Goal: Information Seeking & Learning: Learn about a topic

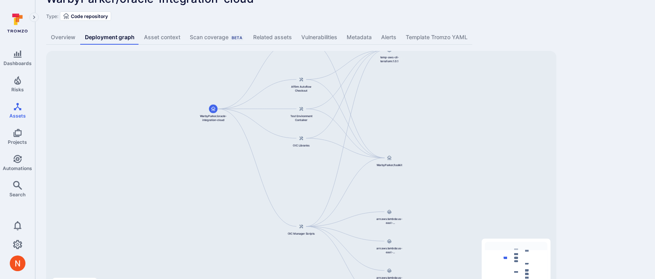
scroll to position [48, 0]
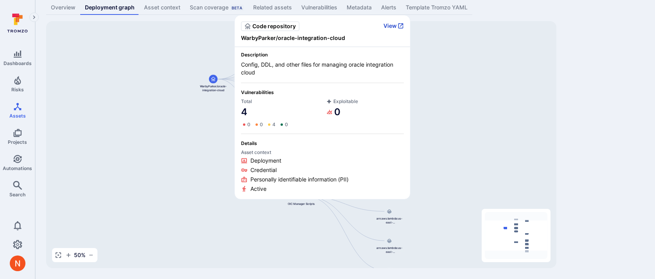
click at [394, 29] on button "View" at bounding box center [393, 25] width 20 height 7
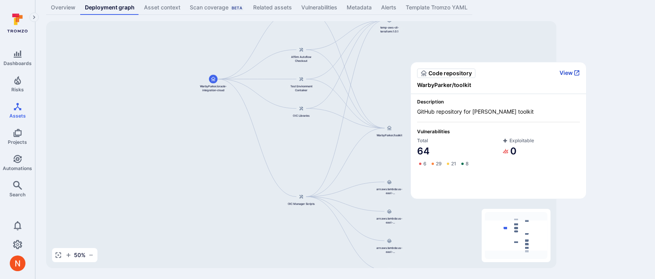
click at [564, 73] on button "View" at bounding box center [569, 72] width 20 height 7
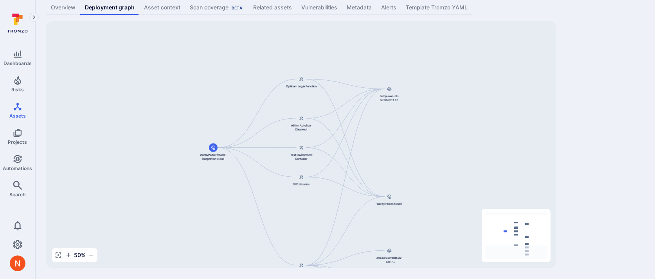
drag, startPoint x: 282, startPoint y: 43, endPoint x: 282, endPoint y: 112, distance: 68.9
click at [282, 112] on div "Opticom Login Function WarbyParker/oracle-integration-cloud OIC Manager Scripts…" at bounding box center [301, 144] width 510 height 246
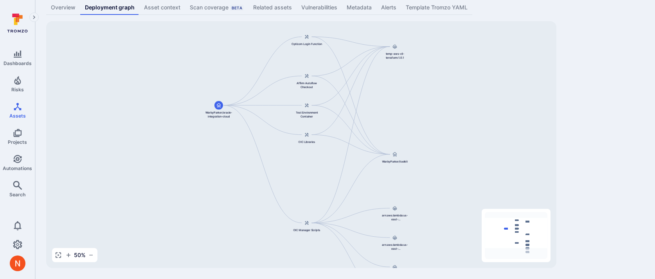
drag, startPoint x: 391, startPoint y: 158, endPoint x: 396, endPoint y: 115, distance: 43.4
click at [396, 115] on div "Opticom Login Function WarbyParker/oracle-integration-cloud OIC Manager Scripts…" at bounding box center [301, 144] width 510 height 246
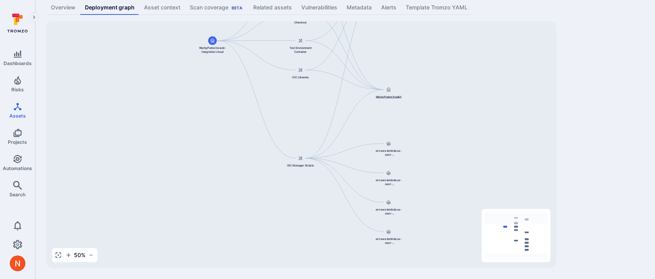
drag, startPoint x: 402, startPoint y: 151, endPoint x: 394, endPoint y: 79, distance: 72.0
click at [394, 85] on div "WarbyParker/toolkit" at bounding box center [388, 91] width 31 height 13
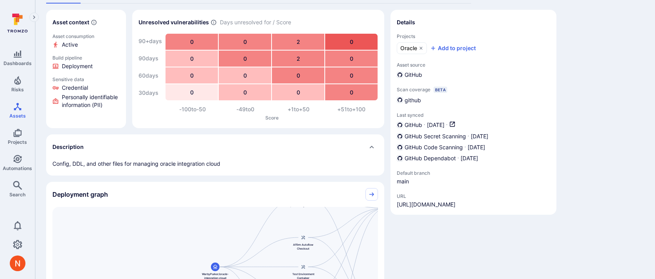
scroll to position [66, 0]
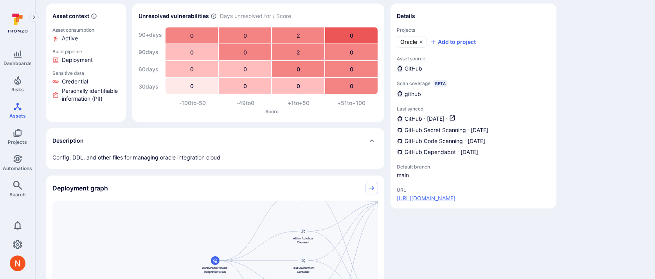
click at [407, 200] on link "https://github.com/WarbyParker/oracle-integration-cloud" at bounding box center [426, 198] width 59 height 8
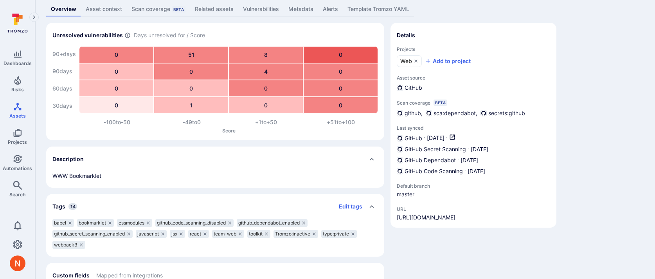
scroll to position [47, 0]
